Goal: Task Accomplishment & Management: Manage account settings

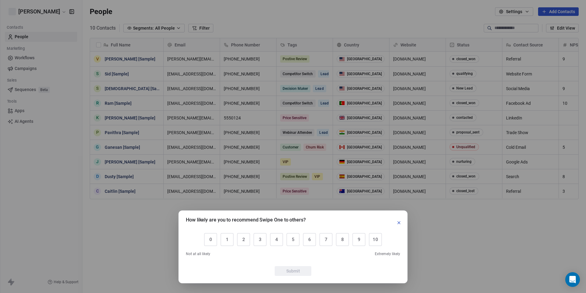
scroll to position [258, 503]
click at [399, 224] on icon "button" at bounding box center [398, 222] width 5 height 5
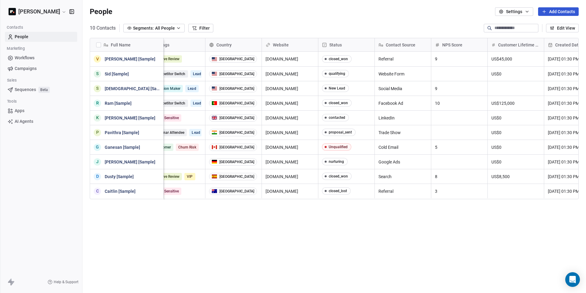
scroll to position [0, 0]
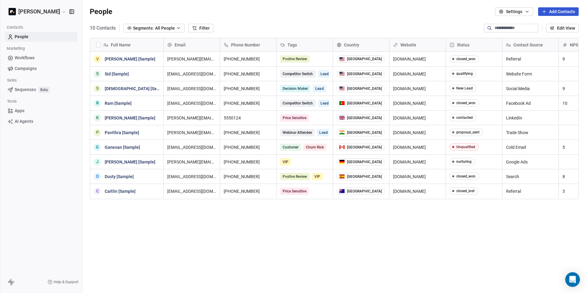
click at [207, 27] on button "Filter" at bounding box center [200, 28] width 25 height 9
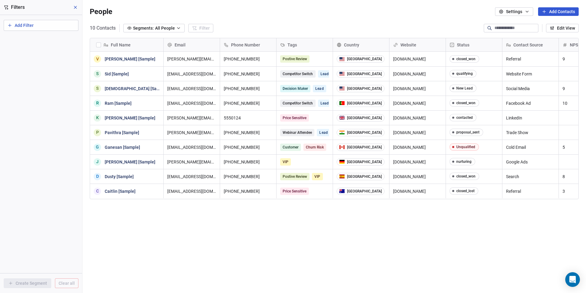
click at [75, 8] on icon at bounding box center [75, 7] width 2 height 2
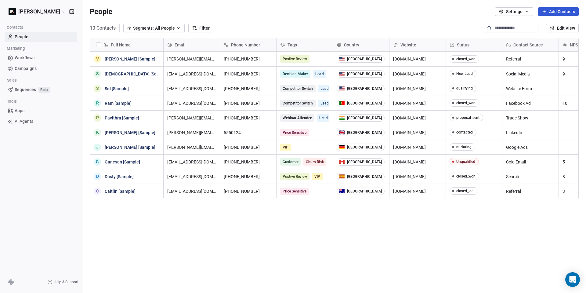
click at [305, 30] on div "10 Contacts Segments: All People Filter Edit View" at bounding box center [333, 28] width 503 height 10
click at [294, 25] on div "10 Contacts Segments: All People Filter Edit View" at bounding box center [333, 28] width 503 height 10
click at [175, 27] on span "All People" at bounding box center [165, 28] width 20 height 6
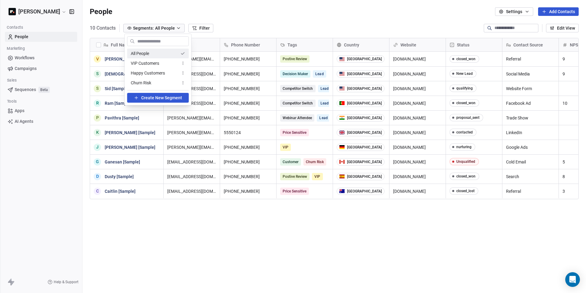
click at [257, 20] on html "[PERSON_NAME] Contacts People Marketing Workflows Campaigns Sales Sequences Bet…" at bounding box center [293, 146] width 586 height 293
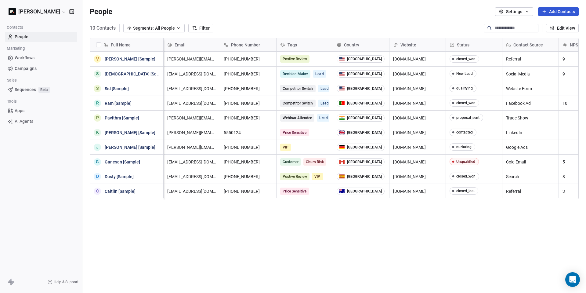
scroll to position [0, 334]
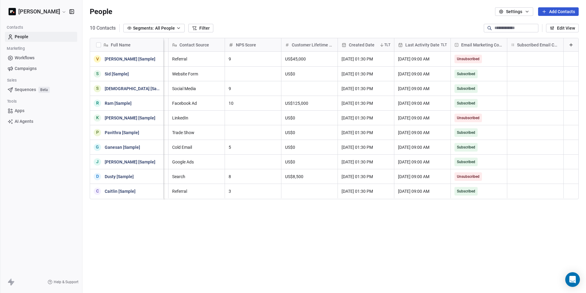
click at [571, 43] on icon at bounding box center [571, 44] width 0 height 3
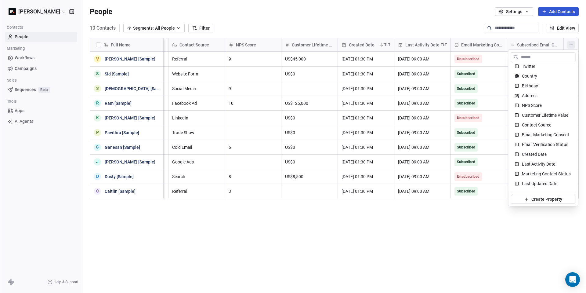
scroll to position [0, 0]
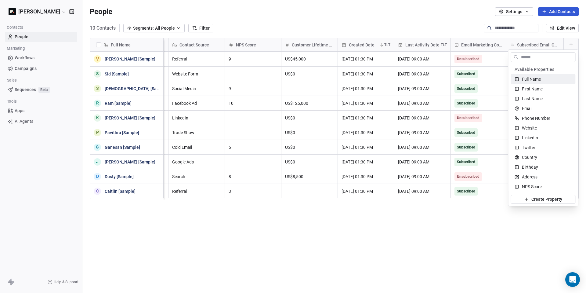
click at [473, 33] on html "[PERSON_NAME] Contacts People Marketing Workflows Campaigns Sales Sequences Bet…" at bounding box center [293, 146] width 586 height 293
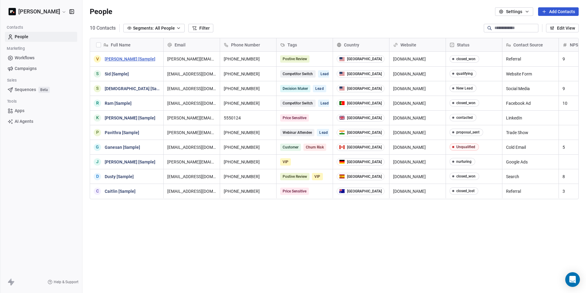
click at [119, 60] on link "[PERSON_NAME] [Sample]" at bounding box center [130, 58] width 51 height 5
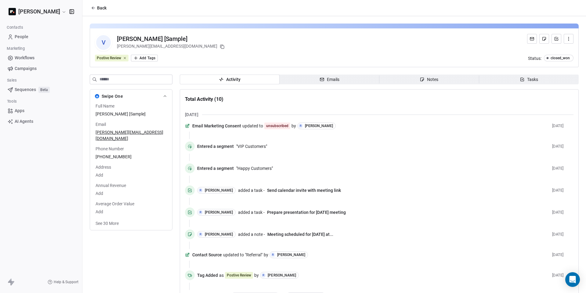
click at [342, 81] on span "Emails Emails" at bounding box center [329, 79] width 100 height 10
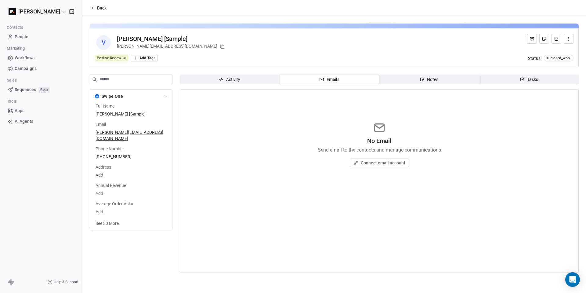
click at [384, 162] on span "Connect email account" at bounding box center [383, 163] width 45 height 6
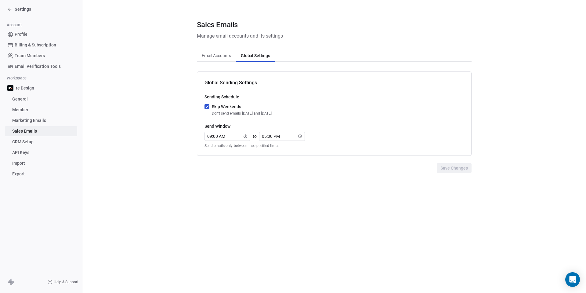
click at [257, 55] on span "Global Settings" at bounding box center [255, 55] width 34 height 9
click at [217, 56] on span "Email Accounts" at bounding box center [216, 55] width 34 height 9
click at [251, 57] on span "Global Settings" at bounding box center [255, 55] width 34 height 9
click at [228, 57] on span "Email Accounts" at bounding box center [216, 55] width 34 height 9
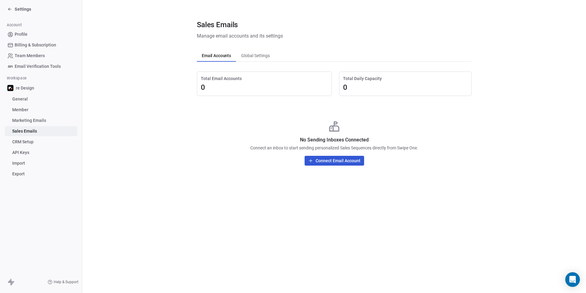
click at [339, 161] on button "Connect Email Account" at bounding box center [334, 161] width 59 height 10
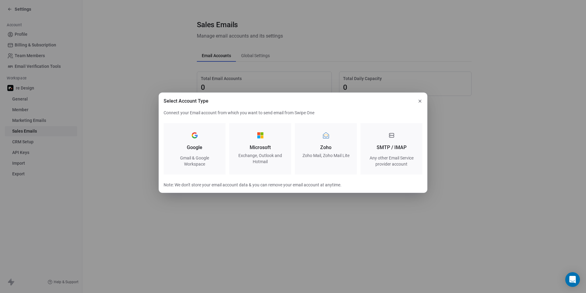
click at [421, 100] on icon "button" at bounding box center [419, 101] width 5 height 5
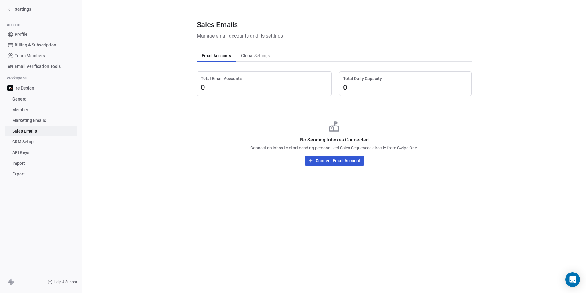
click at [27, 99] on span "General" at bounding box center [20, 99] width 16 height 6
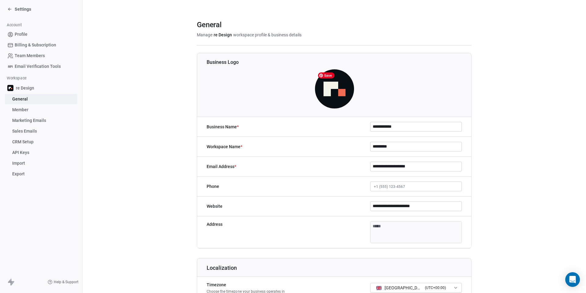
click at [339, 85] on img at bounding box center [334, 88] width 39 height 39
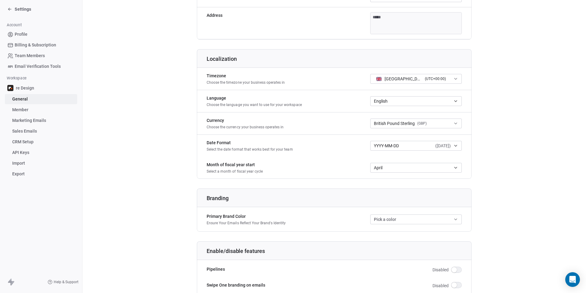
scroll to position [263, 0]
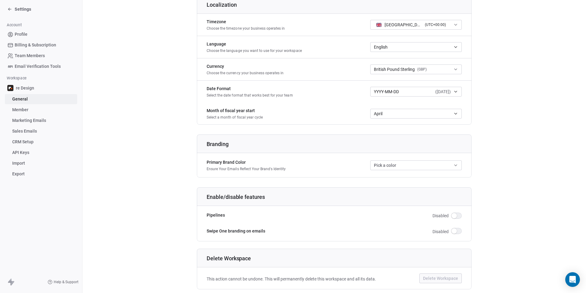
click at [419, 163] on button "Pick a color" at bounding box center [416, 165] width 92 height 10
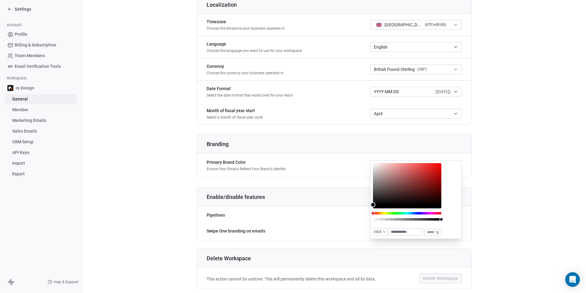
click at [345, 149] on div "Branding" at bounding box center [334, 142] width 282 height 22
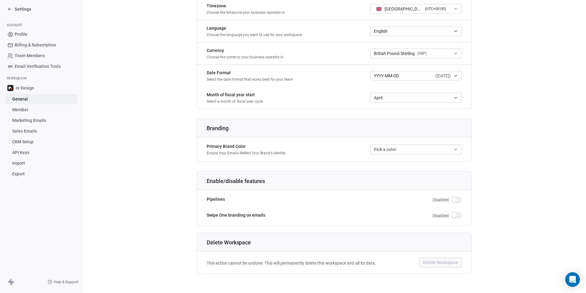
scroll to position [0, 0]
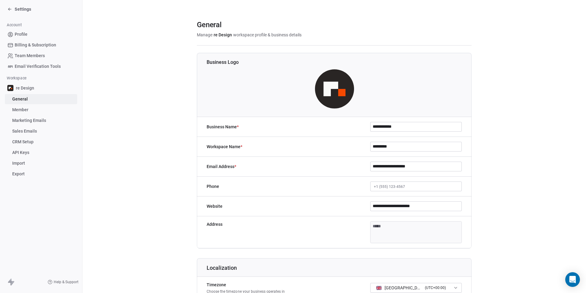
click at [23, 35] on span "Profile" at bounding box center [21, 34] width 13 height 6
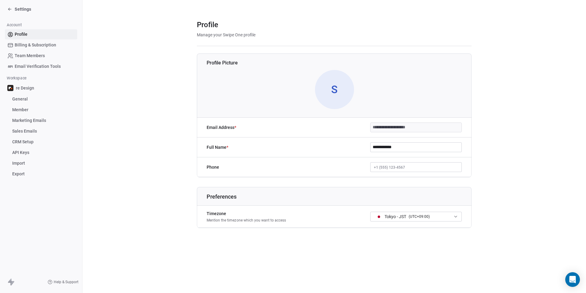
click at [337, 89] on span "S" at bounding box center [334, 89] width 39 height 39
click at [174, 103] on section "**********" at bounding box center [333, 128] width 503 height 257
click at [33, 46] on span "Billing & Subscription" at bounding box center [35, 45] width 41 height 6
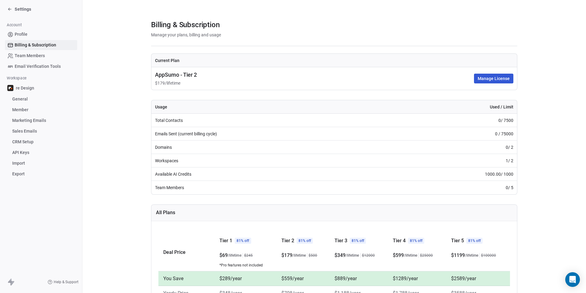
click at [25, 100] on span "General" at bounding box center [20, 99] width 16 height 6
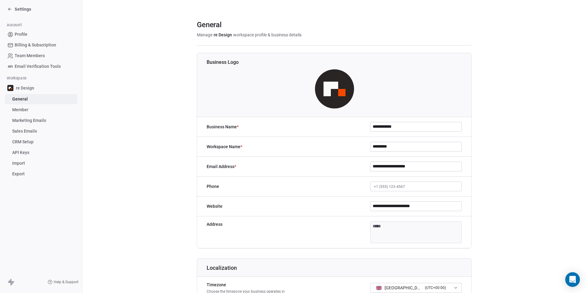
click at [43, 44] on span "Billing & Subscription" at bounding box center [35, 45] width 41 height 6
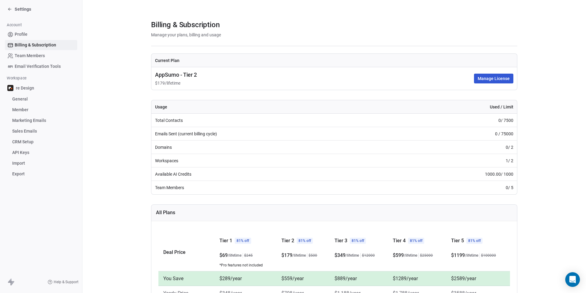
click at [31, 55] on span "Team Members" at bounding box center [30, 55] width 30 height 6
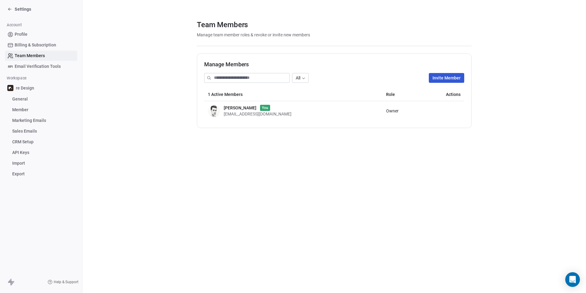
click at [36, 68] on span "Email Verification Tools" at bounding box center [38, 66] width 46 height 6
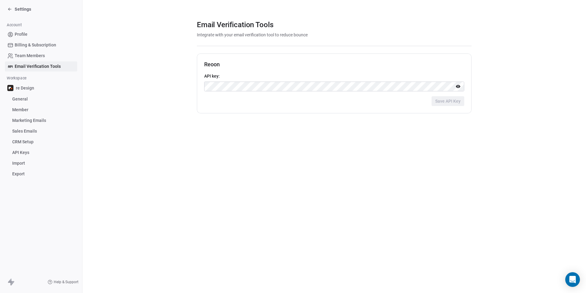
click at [30, 144] on span "CRM Setup" at bounding box center [22, 142] width 21 height 6
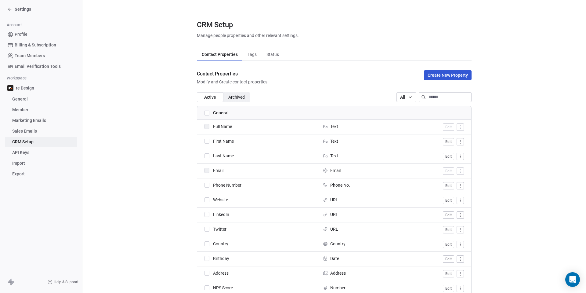
click at [254, 56] on span "Tags" at bounding box center [252, 54] width 14 height 9
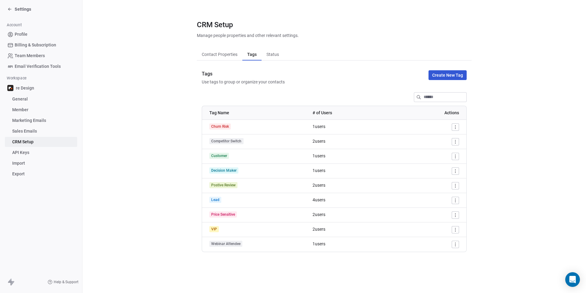
click at [457, 127] on html "Settings Account Profile Billing & Subscription Team Members Email Verification…" at bounding box center [293, 146] width 586 height 293
click at [484, 122] on html "Settings Account Profile Billing & Subscription Team Members Email Verification…" at bounding box center [293, 146] width 586 height 293
click at [277, 52] on span "Status" at bounding box center [272, 54] width 17 height 9
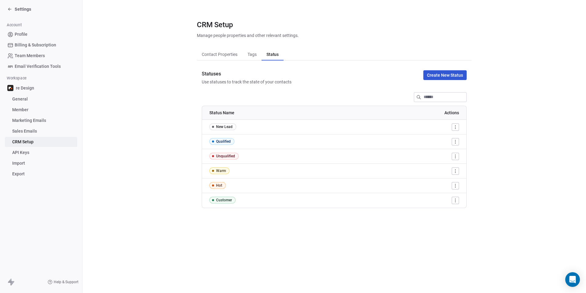
click at [220, 55] on span "Contact Properties" at bounding box center [219, 54] width 41 height 9
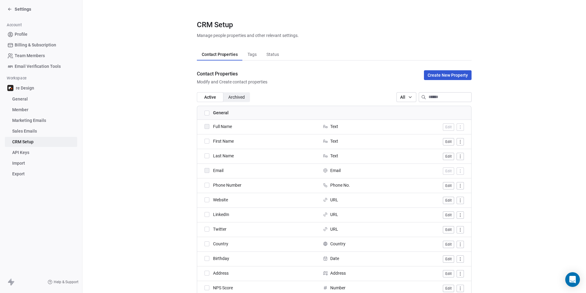
click at [33, 131] on span "Sales Emails" at bounding box center [24, 131] width 25 height 6
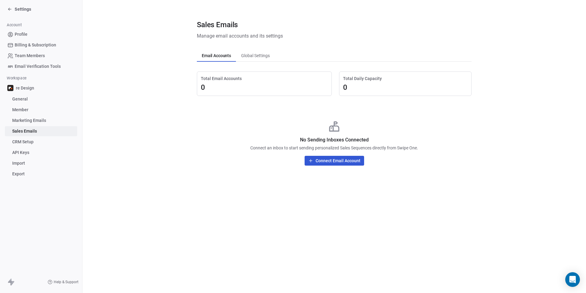
click at [42, 121] on span "Marketing Emails" at bounding box center [29, 120] width 34 height 6
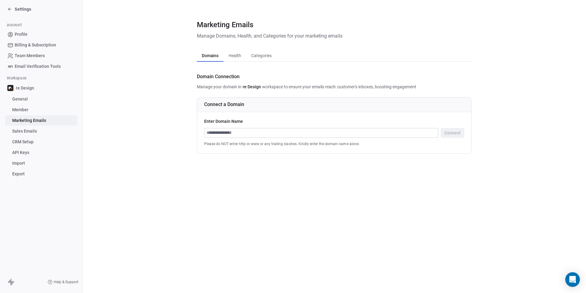
click at [23, 111] on span "Member" at bounding box center [20, 109] width 16 height 6
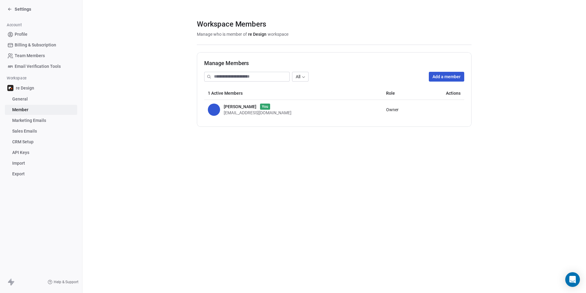
click at [29, 100] on link "General" at bounding box center [41, 99] width 72 height 10
